Goal: Transaction & Acquisition: Purchase product/service

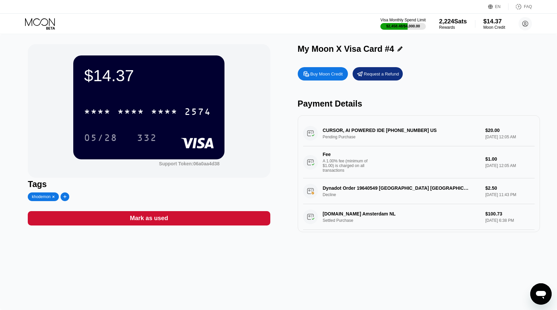
click at [47, 24] on icon at bounding box center [40, 24] width 31 height 12
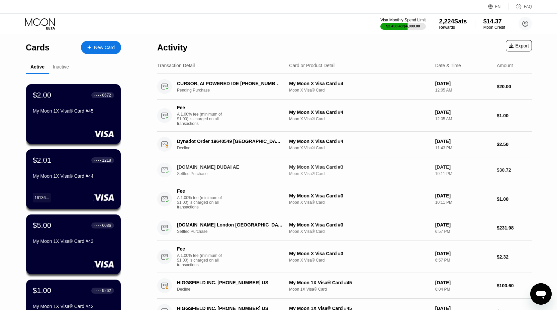
click at [199, 169] on div "[DOMAIN_NAME] DUBAI AE" at bounding box center [230, 166] width 106 height 5
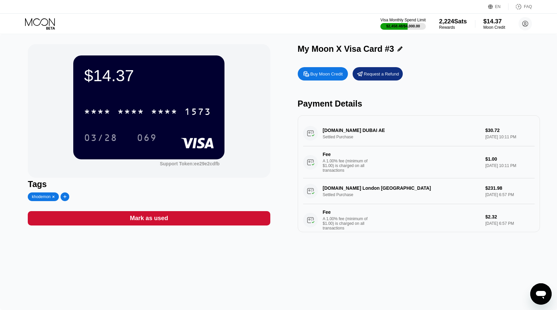
click at [321, 77] on div "Buy Moon Credit" at bounding box center [323, 73] width 50 height 13
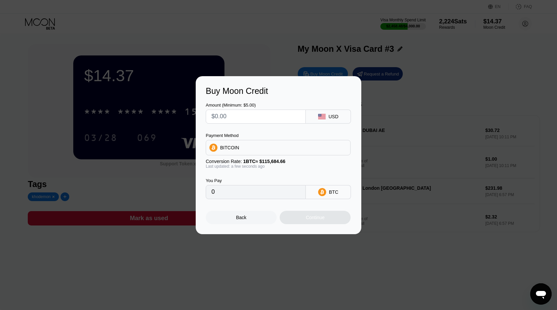
click at [261, 115] on input "text" at bounding box center [255, 116] width 89 height 13
type input "$111"
type input "0.00095951"
type input "$111"
click at [308, 218] on div "Continue" at bounding box center [315, 217] width 19 height 5
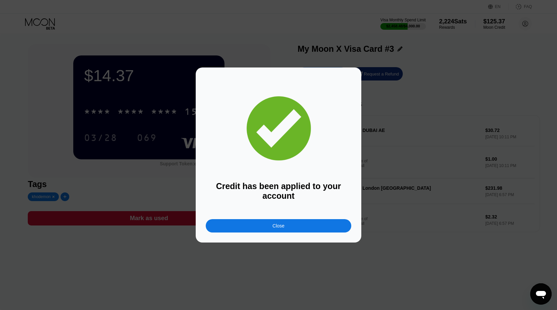
click at [331, 221] on div "Close" at bounding box center [278, 225] width 145 height 13
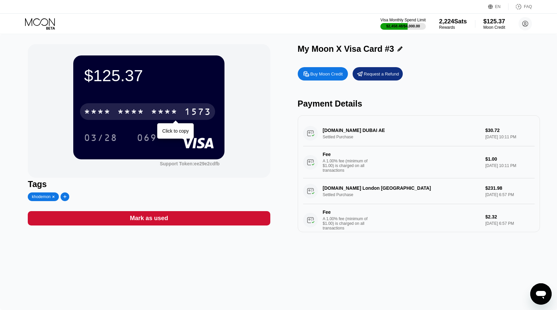
click at [193, 115] on div "1573" at bounding box center [197, 112] width 27 height 11
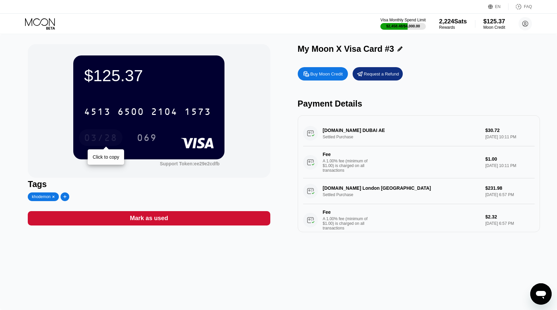
click at [102, 140] on div "03/28" at bounding box center [100, 138] width 33 height 11
